Goal: Task Accomplishment & Management: Manage account settings

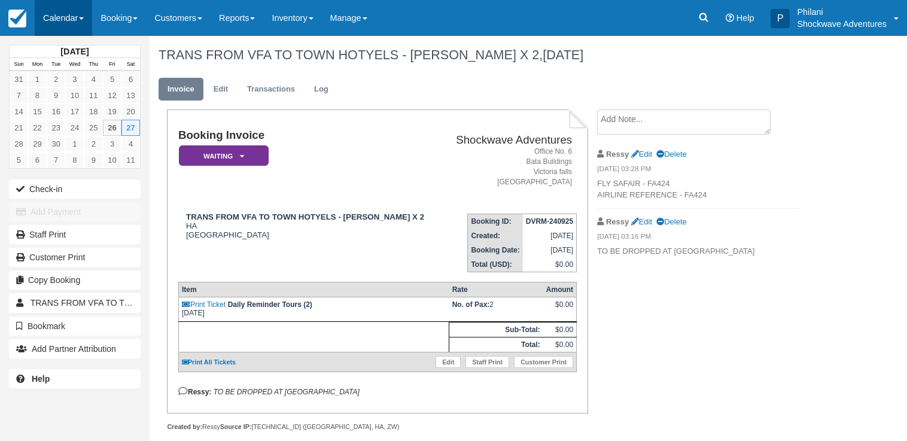
drag, startPoint x: 54, startPoint y: 14, endPoint x: 58, endPoint y: 22, distance: 8.8
click at [53, 14] on link "Calendar" at bounding box center [63, 18] width 57 height 36
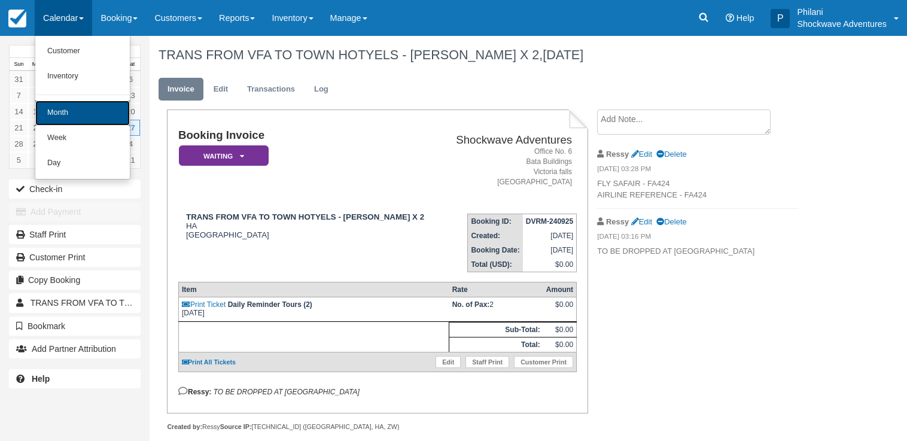
click at [89, 117] on link "Month" at bounding box center [82, 112] width 95 height 25
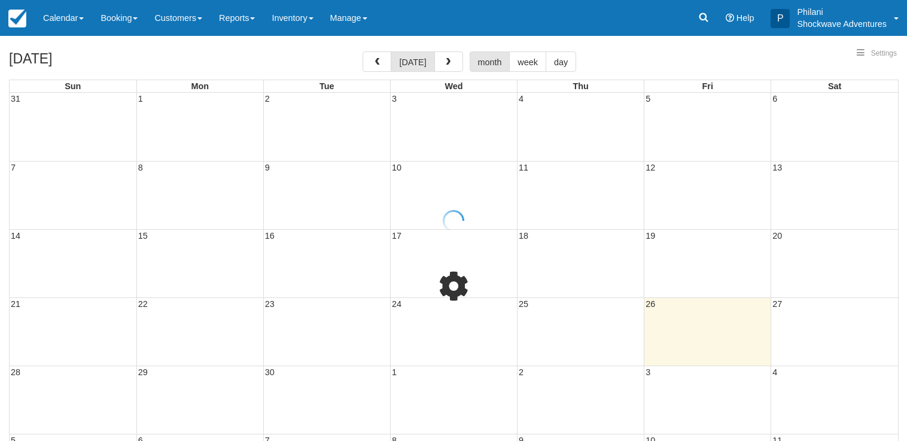
select select
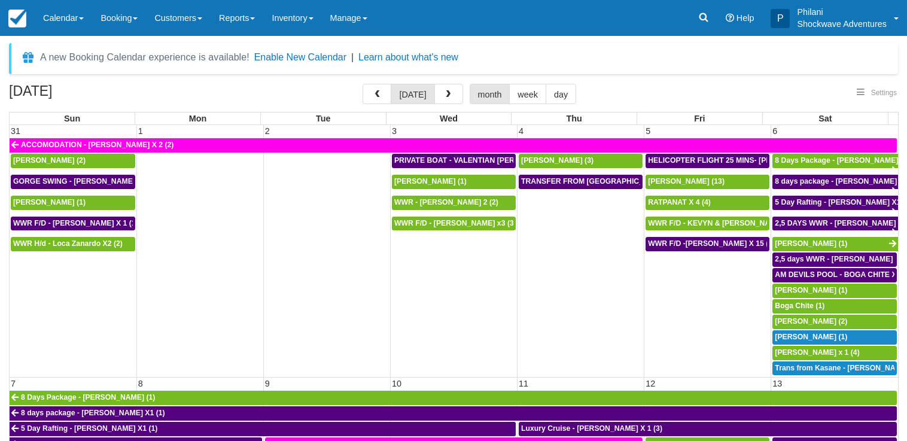
select select
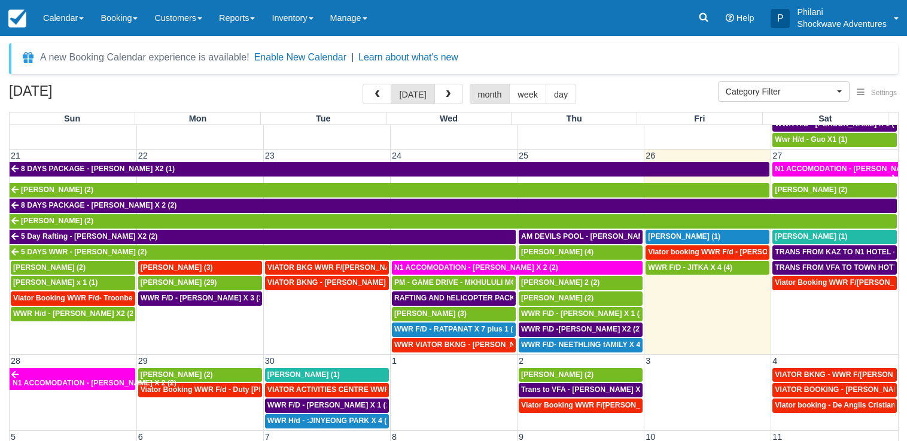
scroll to position [584, 0]
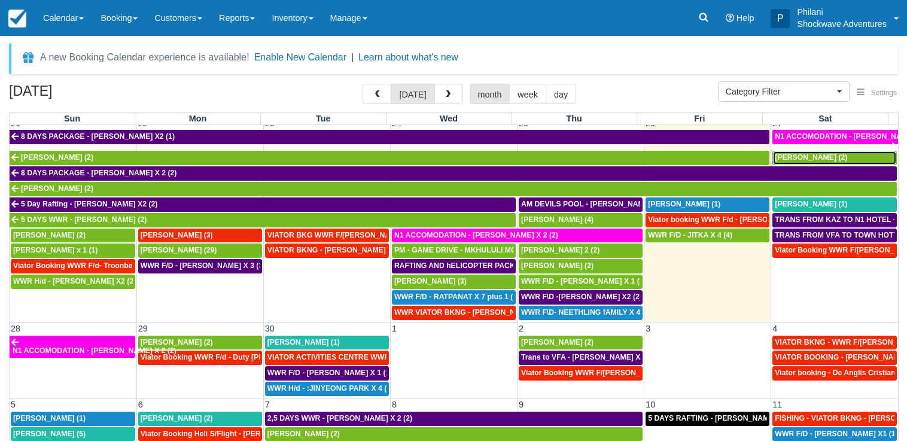
click at [793, 162] on div "Danie Barnard (2)" at bounding box center [835, 158] width 120 height 10
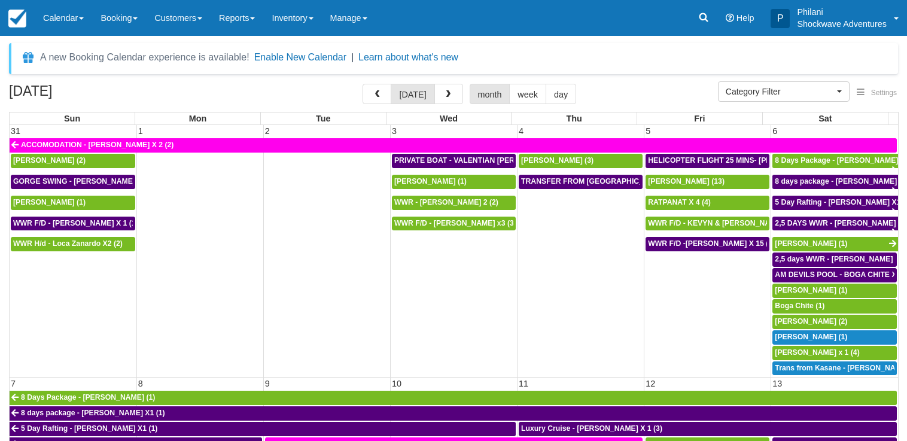
select select
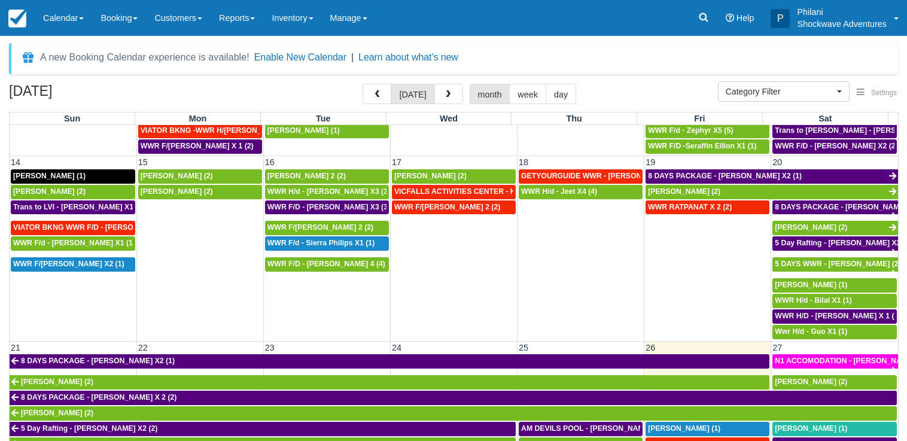
scroll to position [459, 0]
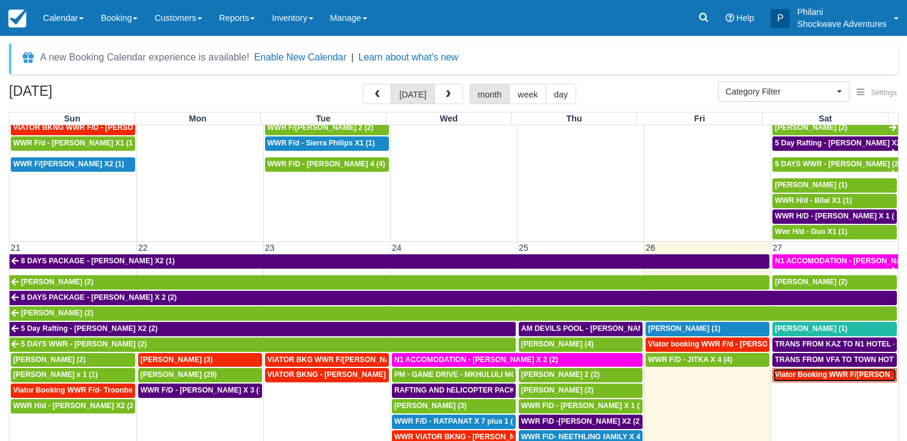
click at [803, 376] on span "Viator Booking WWR F/D - Gorgi, Philipp (2)" at bounding box center [852, 374] width 154 height 8
